Goal: Check status: Check status

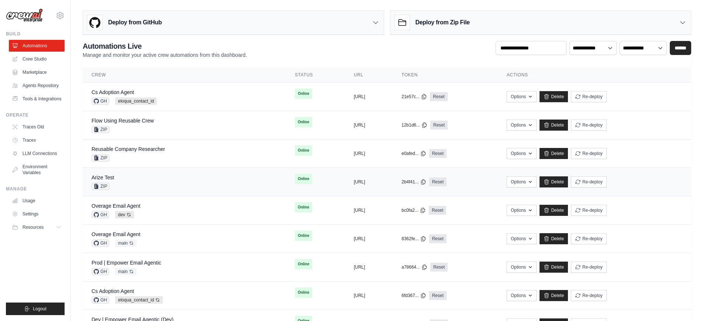
scroll to position [66, 0]
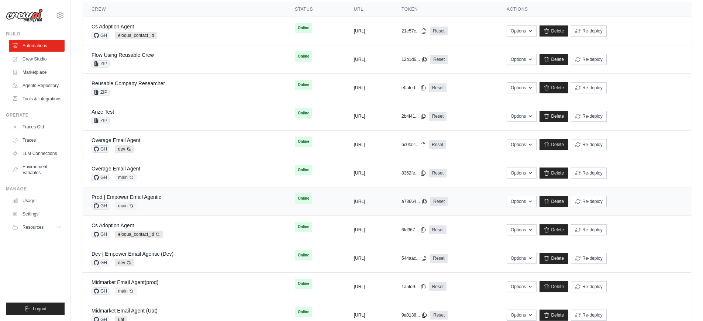
click at [201, 198] on div "Prod | Empower Email Agentic GH main Auto-deploy enabled" at bounding box center [185, 201] width 186 height 16
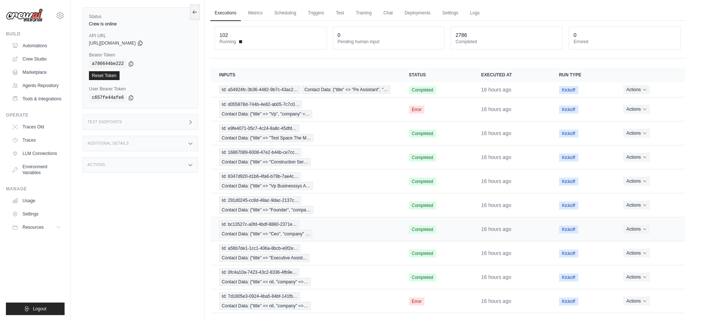
scroll to position [20, 0]
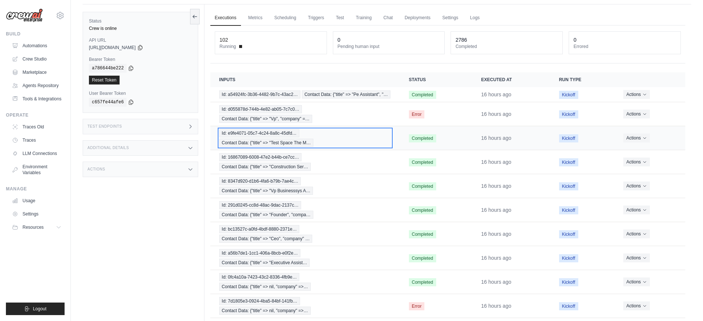
click at [324, 143] on div "Id: e9fe4071-05c7-4c24-8a8c-45dfd… Contact Data: {"title" => "Test Space The M…" at bounding box center [305, 138] width 172 height 18
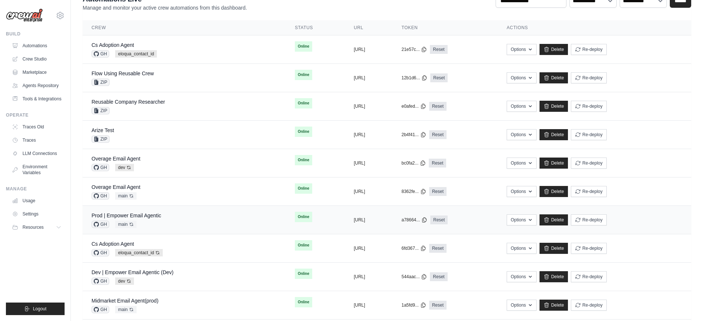
scroll to position [76, 0]
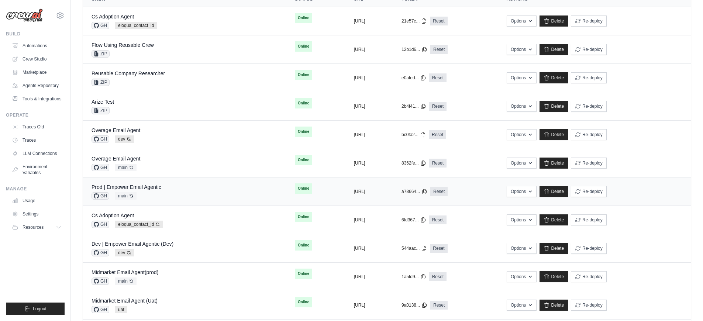
click at [190, 191] on div "Prod | Empower Email Agentic GH main Auto-deploy enabled" at bounding box center [185, 191] width 186 height 16
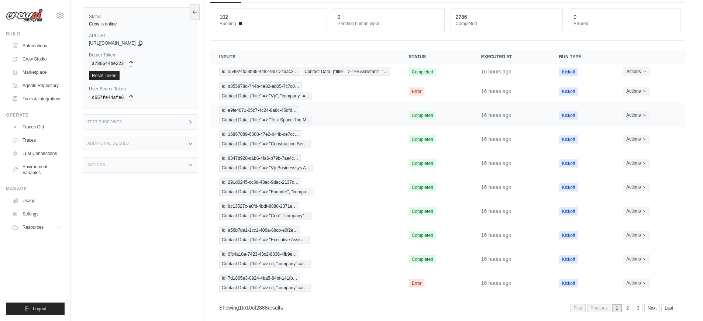
scroll to position [6, 0]
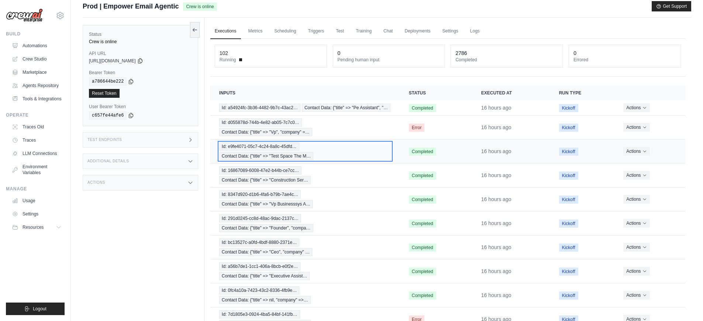
click at [330, 155] on div "Id: e9fe4071-05c7-4c24-8a8c-45dfd… Contact Data: {"title" => "Test Space The M…" at bounding box center [305, 151] width 172 height 18
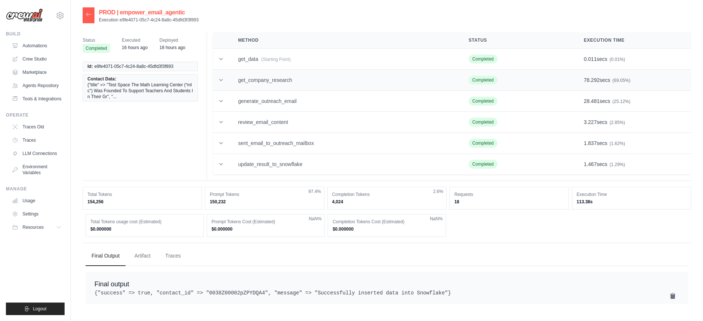
click at [283, 84] on td "get_company_research" at bounding box center [344, 80] width 231 height 21
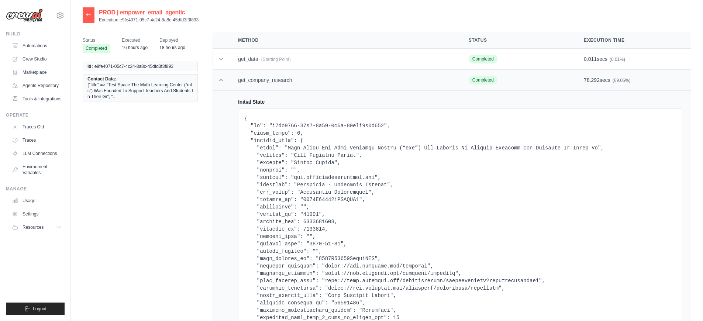
click at [283, 84] on td "get_company_research" at bounding box center [344, 80] width 231 height 21
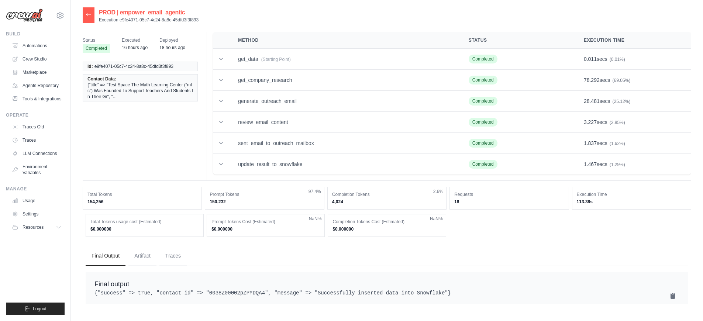
click at [90, 18] on div at bounding box center [89, 15] width 12 height 16
click at [32, 45] on link "Automations" at bounding box center [38, 46] width 56 height 12
